Goal: Transaction & Acquisition: Subscribe to service/newsletter

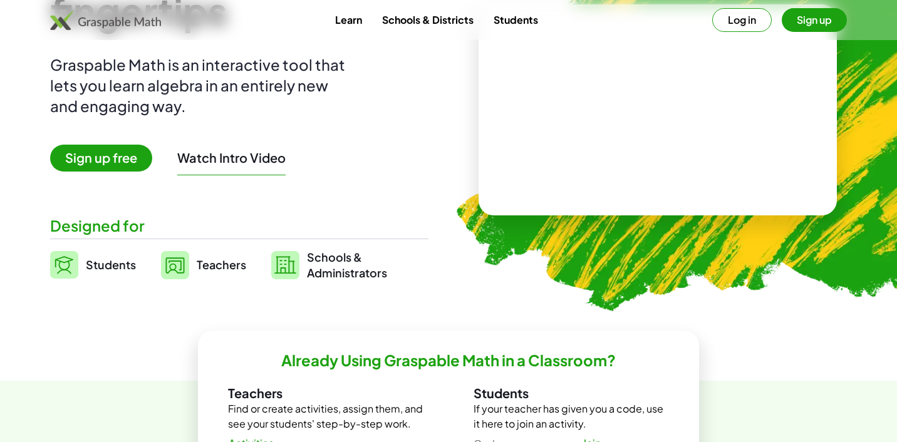
scroll to position [135, 0]
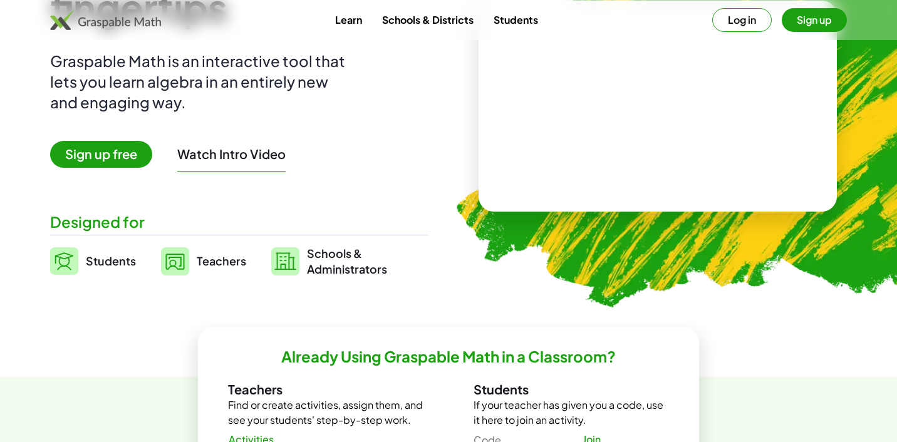
click at [244, 155] on button "Watch Intro Video" at bounding box center [231, 154] width 108 height 16
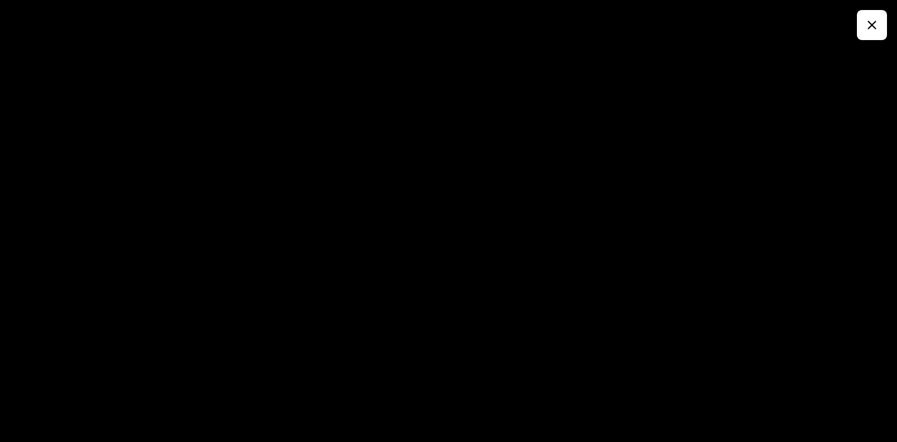
scroll to position [0, 0]
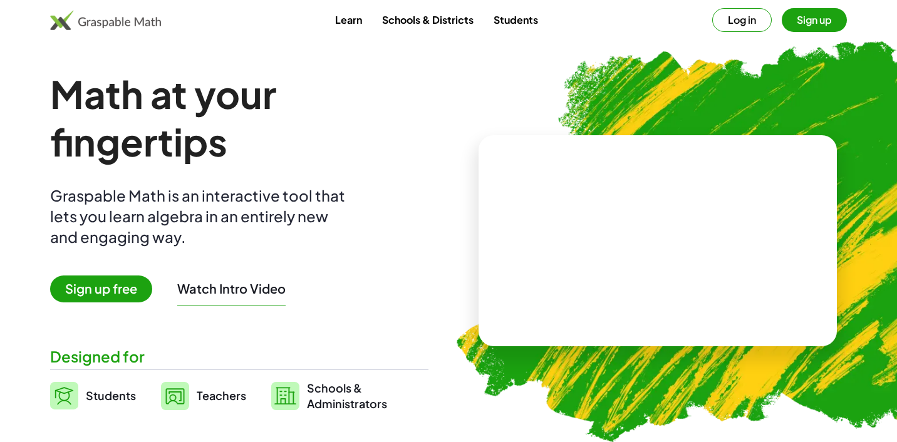
click at [824, 22] on button "Sign up" at bounding box center [814, 20] width 65 height 24
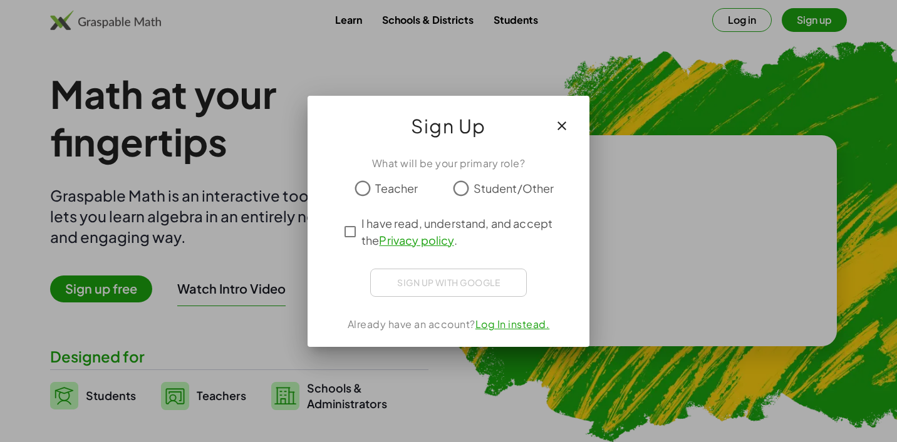
click at [382, 196] on span "Teacher" at bounding box center [396, 188] width 43 height 17
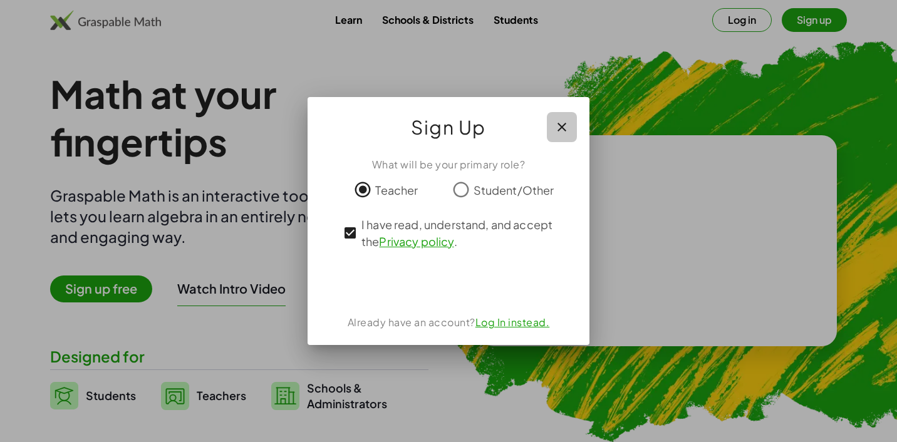
click at [557, 129] on icon "button" at bounding box center [562, 127] width 15 height 15
